Goal: Information Seeking & Learning: Learn about a topic

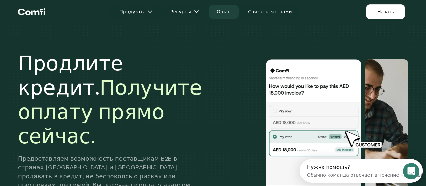
click at [224, 8] on link "О нас" at bounding box center [224, 11] width 30 height 13
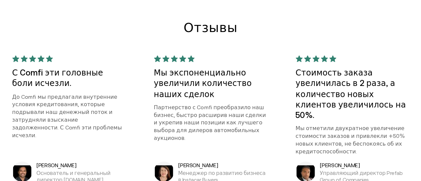
scroll to position [572, 0]
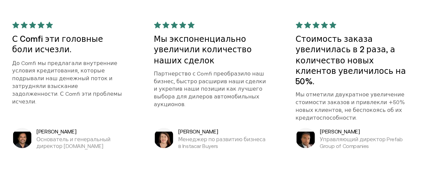
click at [41, 128] on font "Бибин Варгезе" at bounding box center [56, 131] width 40 height 6
click at [40, 136] on font "Основатель и генеральный директор 64Sec.com" at bounding box center [73, 142] width 74 height 13
click at [38, 136] on font "Основатель и генеральный директор 64Sec.com" at bounding box center [73, 142] width 74 height 13
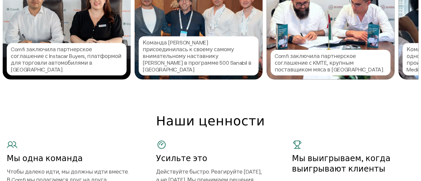
scroll to position [771, 0]
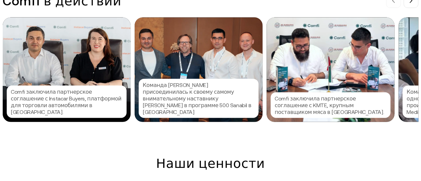
click at [395, 44] on div "Comfi заключила партнерское соглашение с Instacar Buyers, платформой для торгов…" at bounding box center [218, 70] width 431 height 104
drag, startPoint x: 403, startPoint y: 42, endPoint x: 409, endPoint y: 42, distance: 5.7
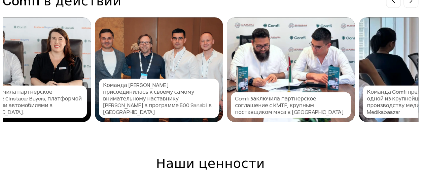
click at [415, 42] on div at bounding box center [210, 90] width 421 height 181
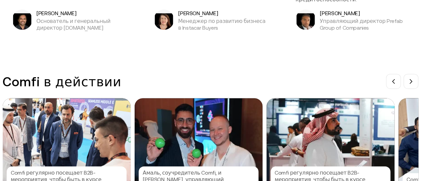
scroll to position [703, 0]
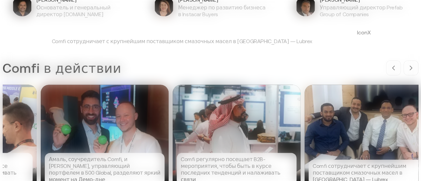
drag, startPoint x: 386, startPoint y: 100, endPoint x: 361, endPoint y: 97, distance: 25.8
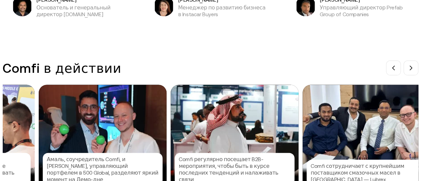
click at [386, 100] on div at bounding box center [210, 90] width 421 height 181
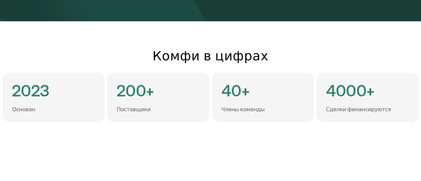
scroll to position [168, 0]
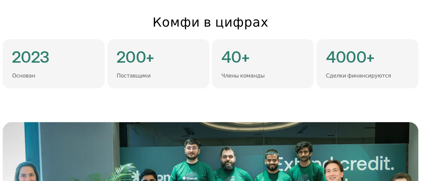
click at [354, 72] on font "Сделки финансируются" at bounding box center [358, 75] width 65 height 6
click at [359, 47] on font "4000+" at bounding box center [350, 56] width 49 height 19
click at [414, 47] on div "4000+ Сделки финансируются" at bounding box center [367, 63] width 102 height 49
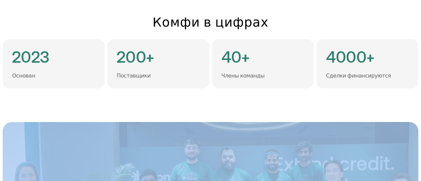
click at [414, 47] on div "4000+ Сделки финансируются" at bounding box center [367, 63] width 102 height 49
click at [415, 47] on div "4000+ Сделки финансируются" at bounding box center [367, 63] width 102 height 49
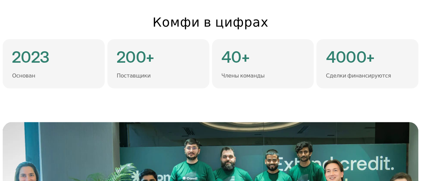
drag, startPoint x: 330, startPoint y: 50, endPoint x: 324, endPoint y: 50, distance: 6.1
click at [327, 50] on div "4000+ Сделки финансируются" at bounding box center [367, 63] width 102 height 49
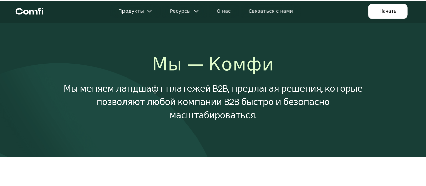
scroll to position [0, 0]
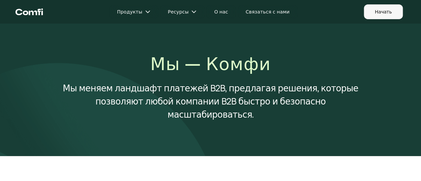
click at [385, 12] on font "Начать" at bounding box center [383, 11] width 17 height 5
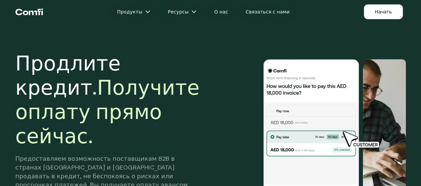
click at [215, 48] on div "Продлите кредит. Получите оплату прямо сейчас. Предоставляем возможность постав…" at bounding box center [211, 135] width 404 height 216
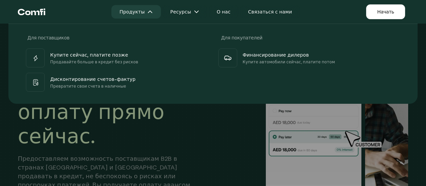
click at [143, 11] on font "Продукты" at bounding box center [131, 11] width 25 height 5
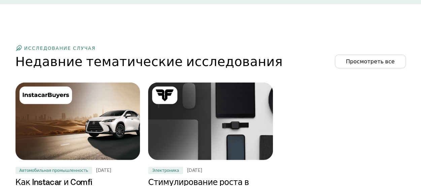
scroll to position [2155, 0]
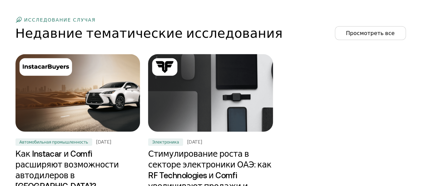
click at [199, 149] on font "Стимулирование роста в секторе электроники ОАЭ: как RF Technologies и Comfi уве…" at bounding box center [209, 175] width 123 height 52
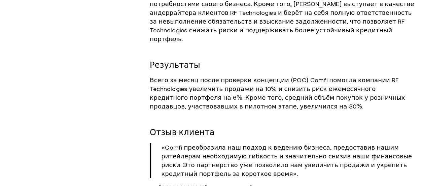
scroll to position [808, 0]
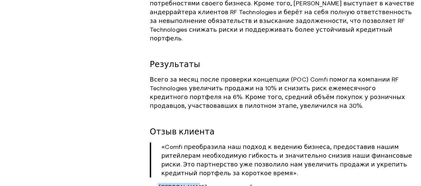
drag, startPoint x: 158, startPoint y: 142, endPoint x: 193, endPoint y: 137, distance: 35.0
copy font "[PERSON_NAME]"
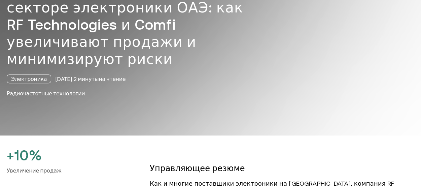
scroll to position [0, 0]
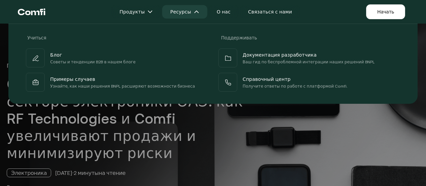
click at [175, 11] on font "Ресурсы" at bounding box center [180, 11] width 21 height 5
click at [195, 12] on img at bounding box center [196, 11] width 5 height 5
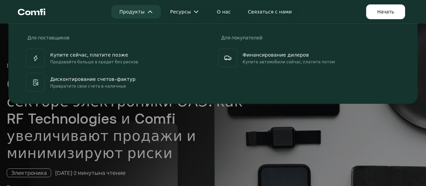
click at [141, 12] on font "Продукты" at bounding box center [131, 11] width 25 height 5
click at [150, 11] on img at bounding box center [149, 11] width 5 height 5
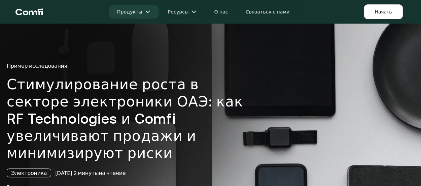
click at [150, 11] on img at bounding box center [147, 11] width 5 height 5
